Goal: Communication & Community: Answer question/provide support

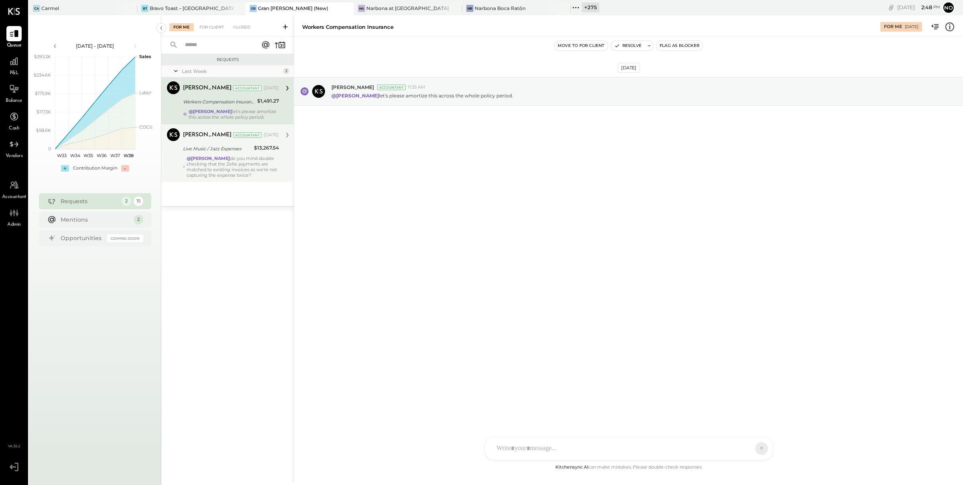
click at [225, 166] on div "@[PERSON_NAME] do you mind double checking that the Zelle payments are matched …" at bounding box center [233, 167] width 92 height 22
